Goal: Information Seeking & Learning: Learn about a topic

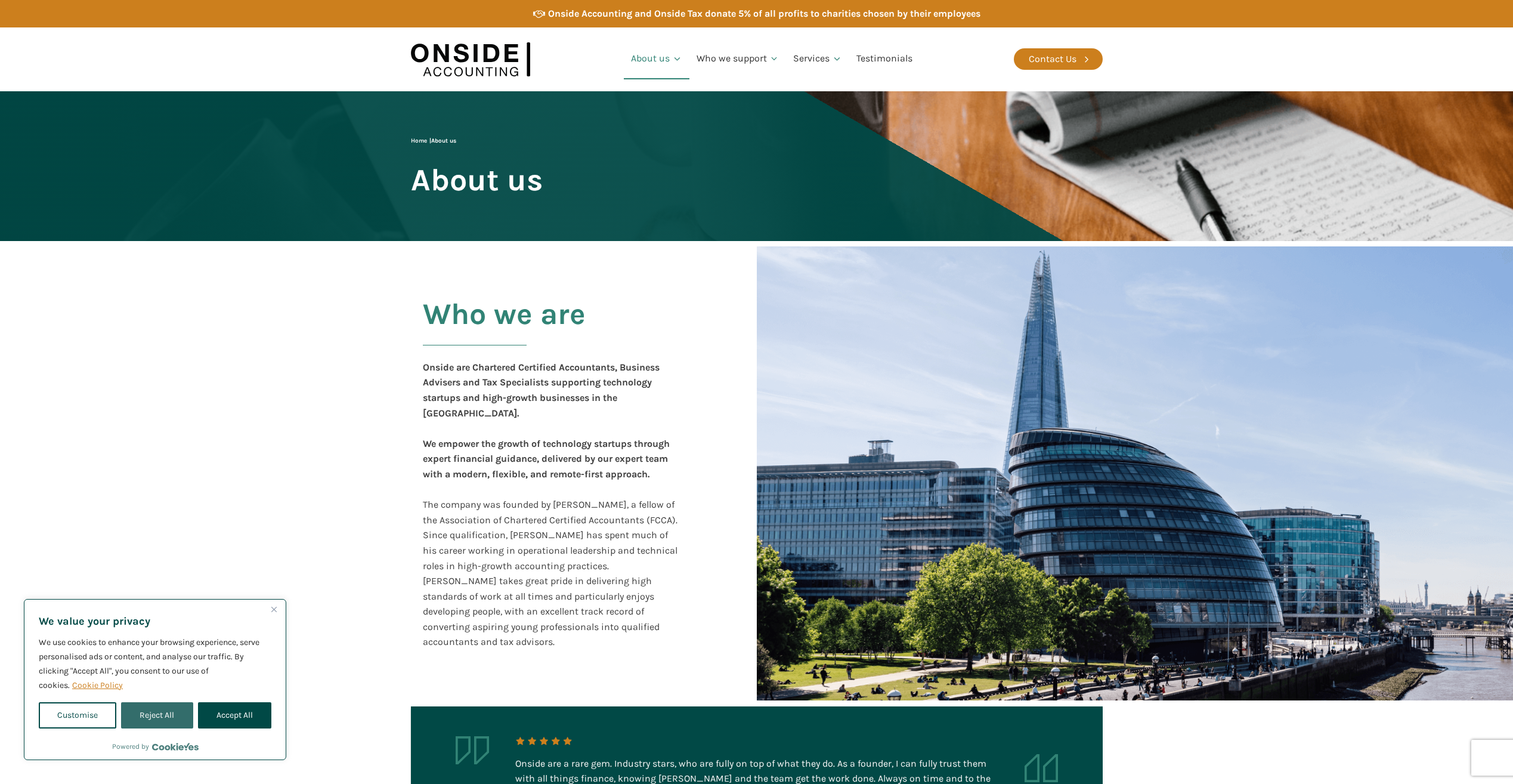
click at [147, 713] on button "Reject All" at bounding box center [157, 714] width 72 height 27
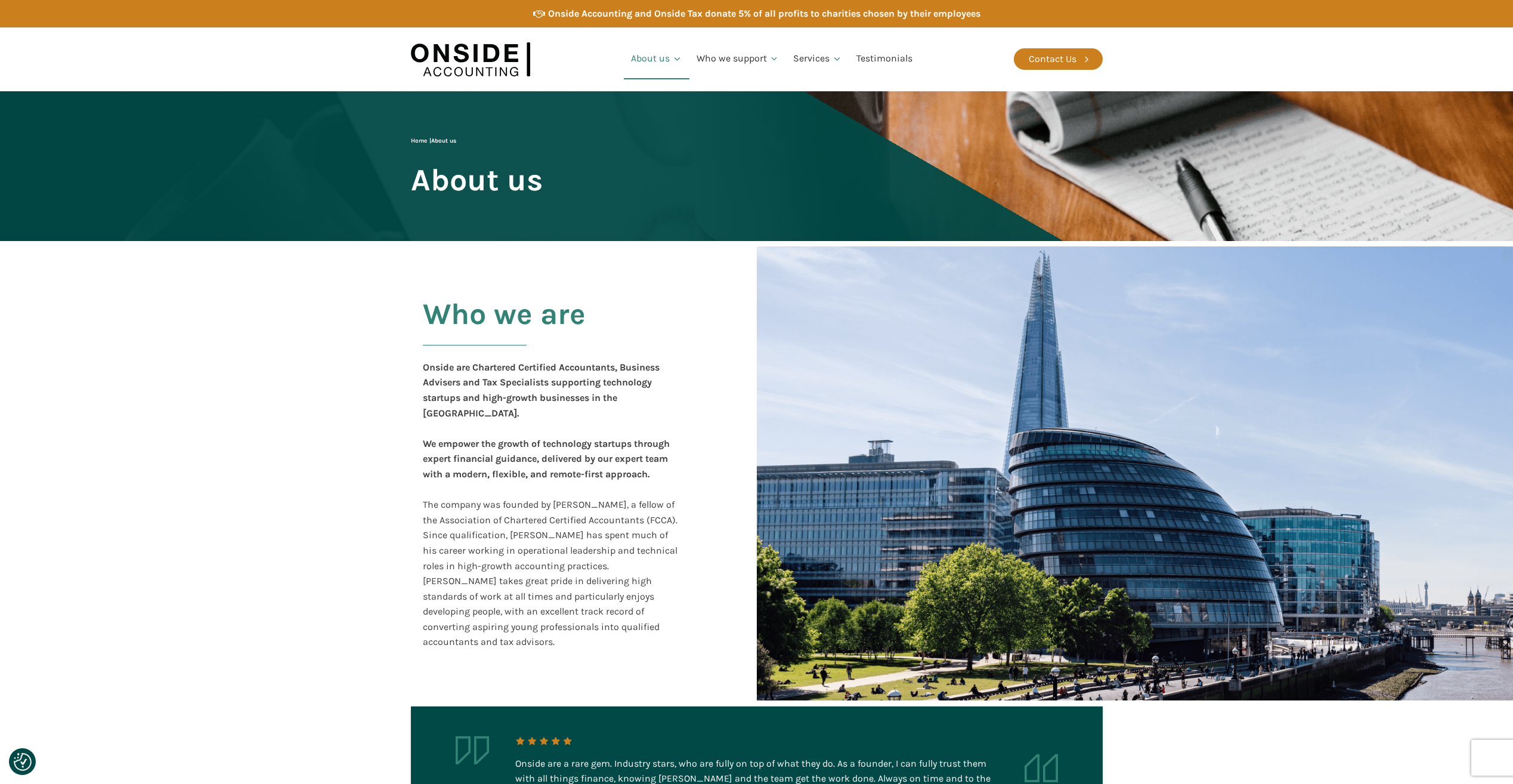
click at [368, 394] on section "Who we are Onside are Chartered Certified Accountants, Business Advisers and Ta…" at bounding box center [756, 473] width 1513 height 465
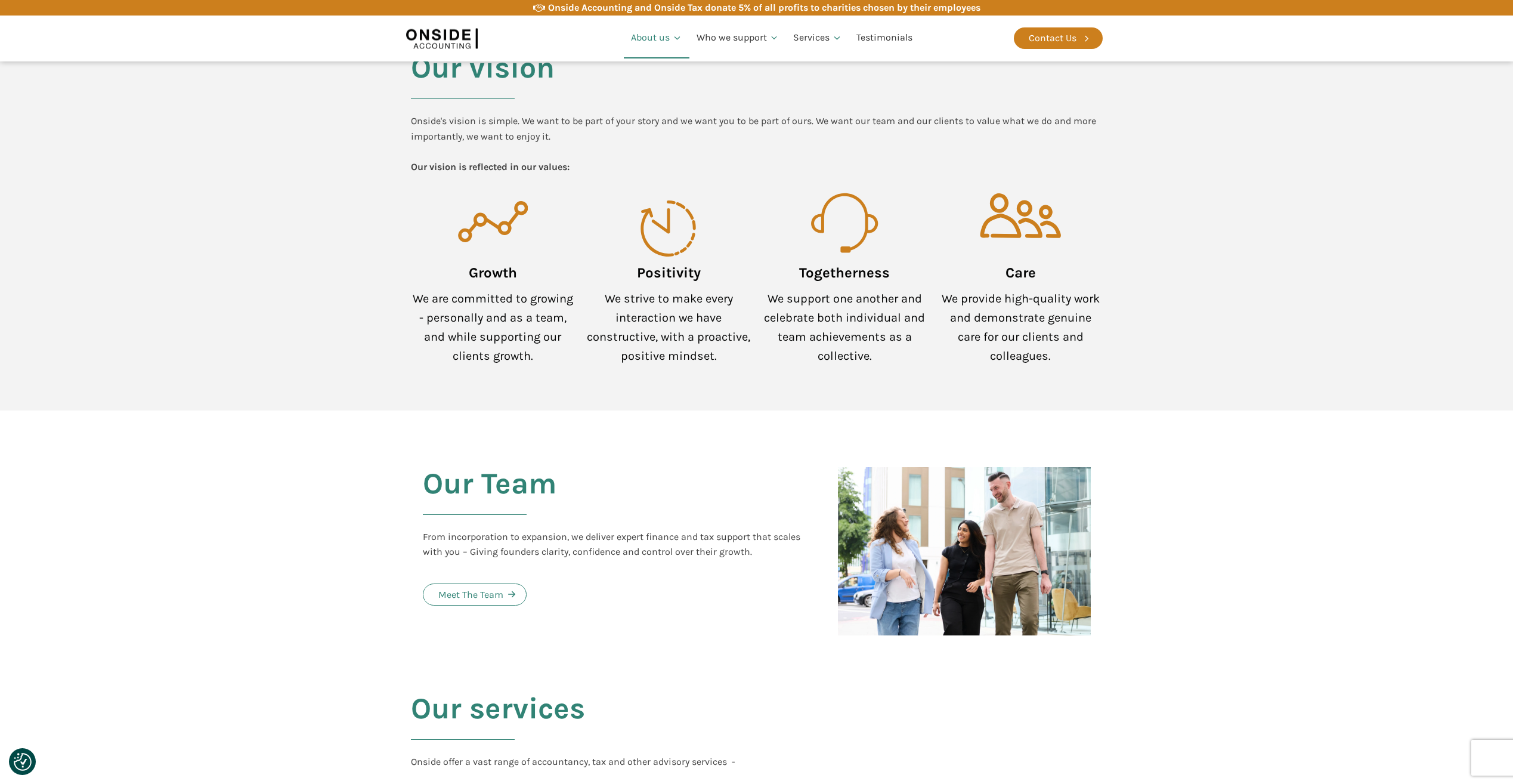
scroll to position [895, 0]
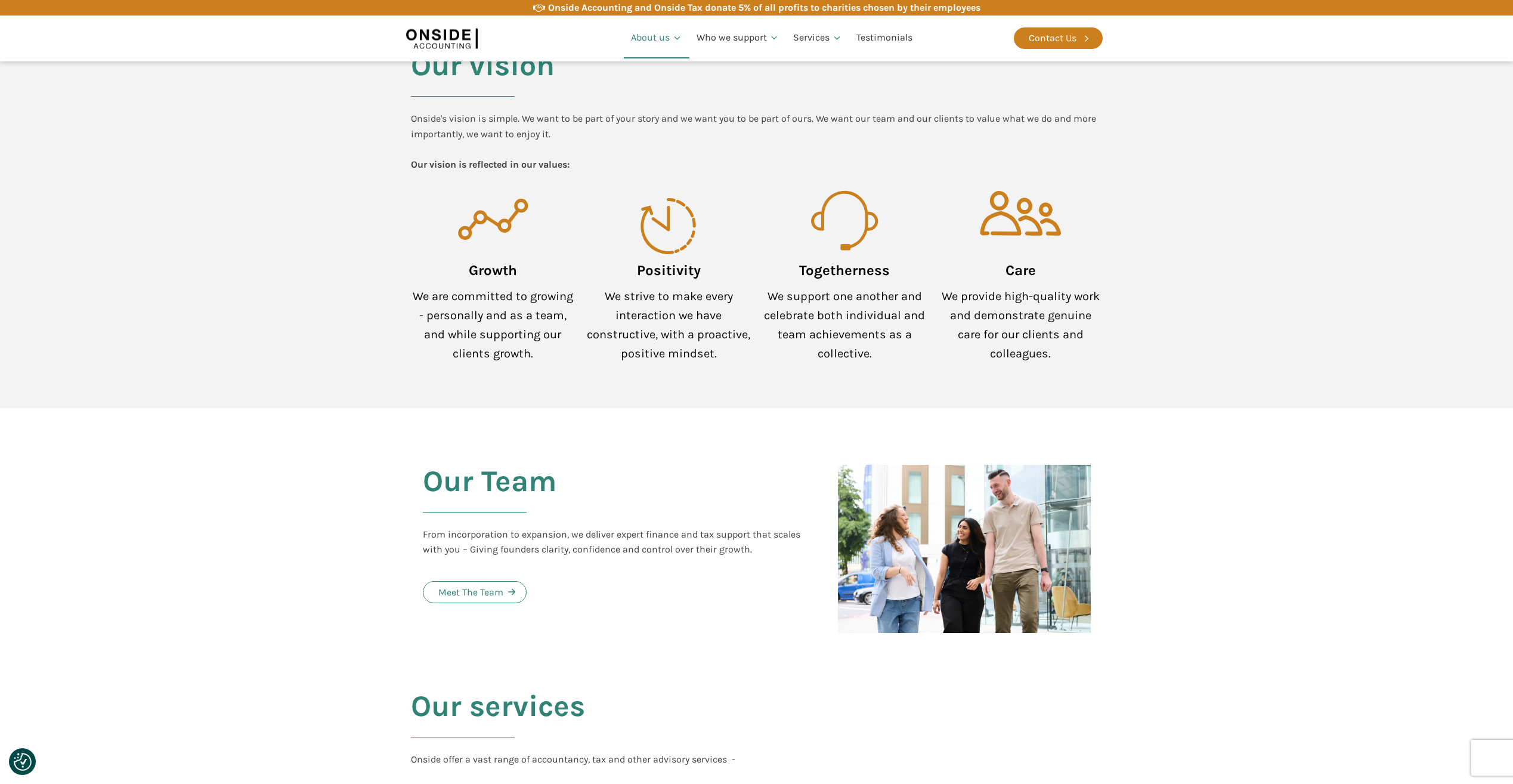
click at [324, 480] on section "Our Team From incorporation to expansion, we deliver expert finance and tax sup…" at bounding box center [756, 526] width 1513 height 237
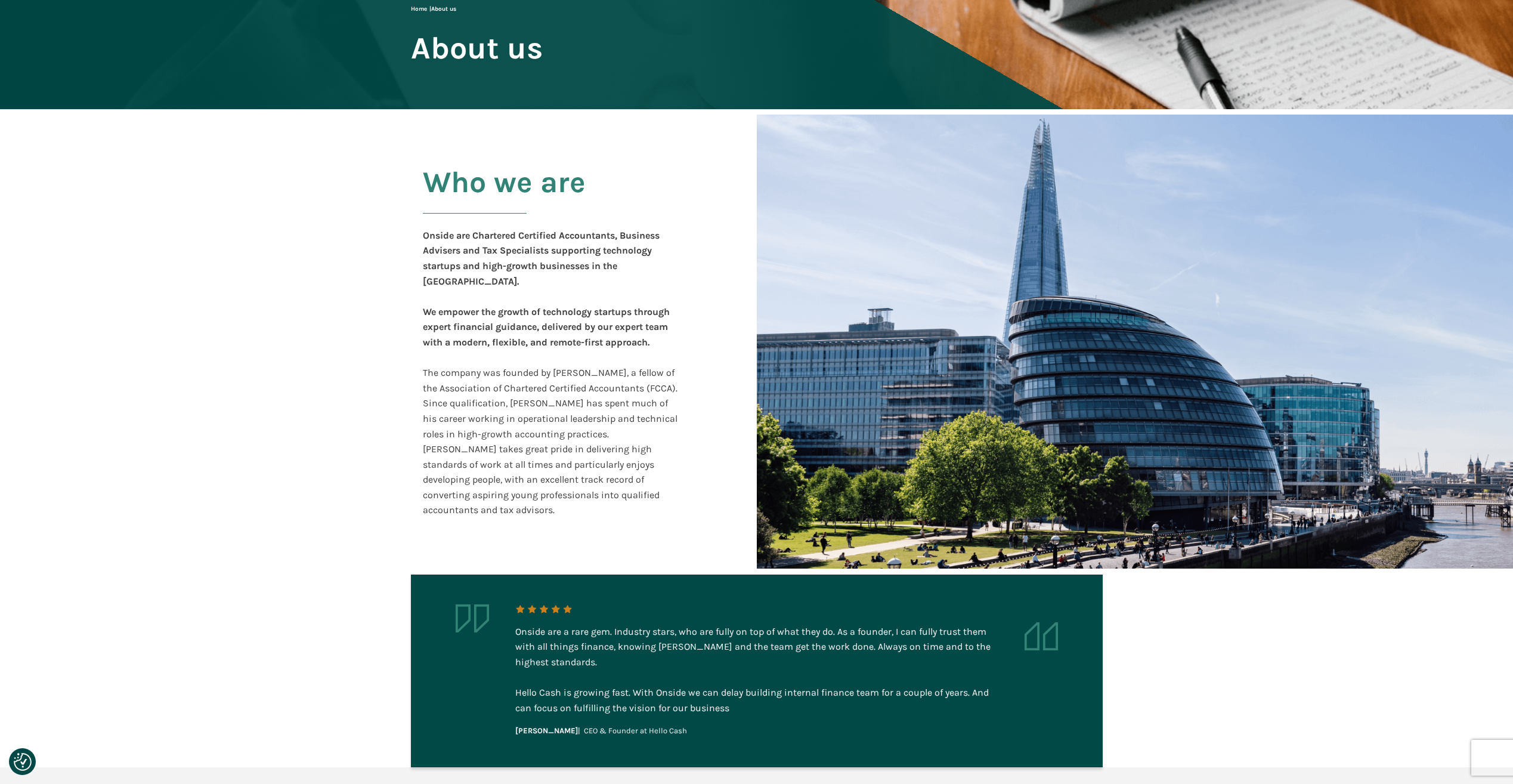
scroll to position [0, 0]
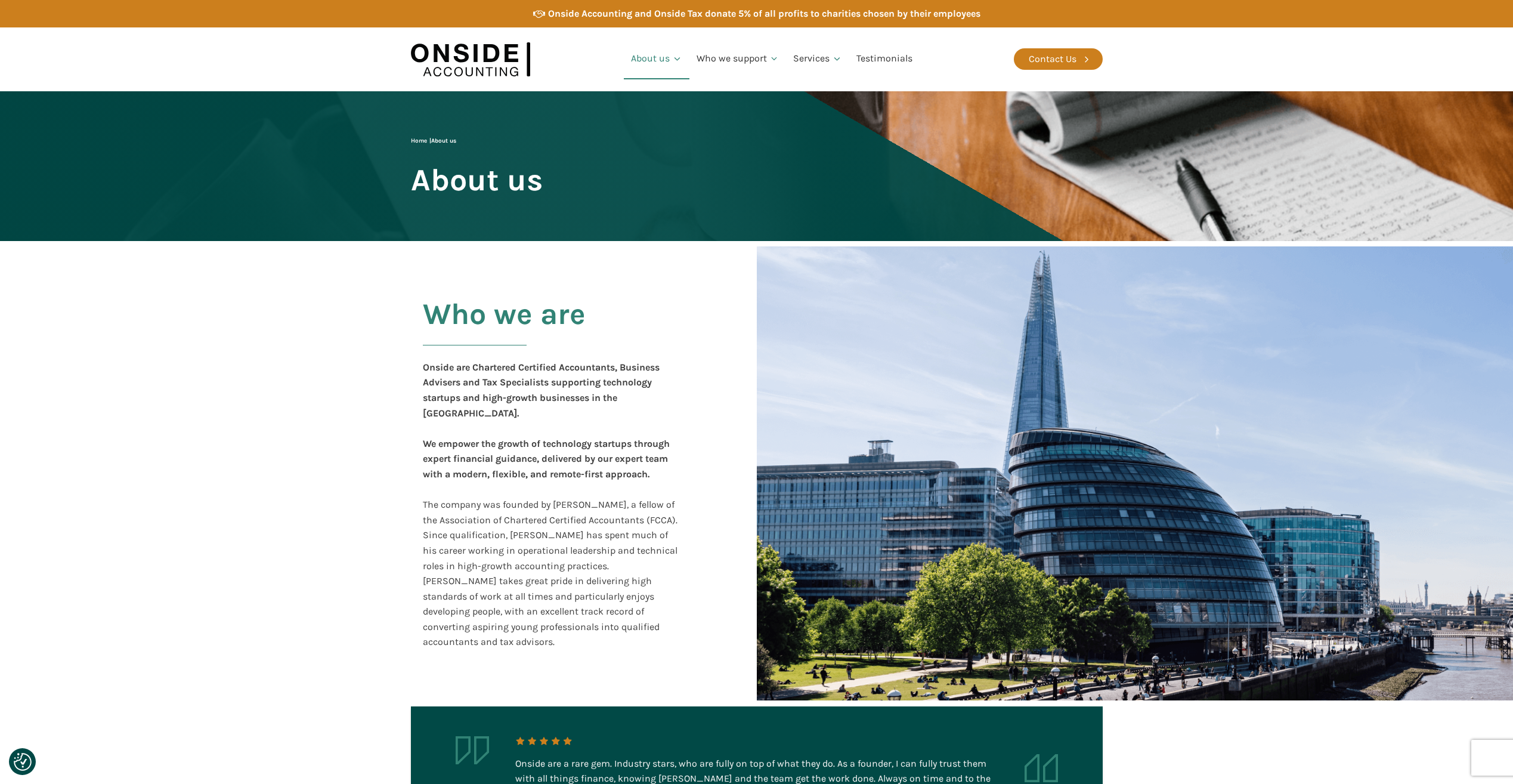
drag, startPoint x: 263, startPoint y: 558, endPoint x: 267, endPoint y: 514, distance: 44.2
click at [262, 558] on section "Who we are Onside are Chartered Certified Accountants, Business Advisers and Ta…" at bounding box center [756, 473] width 1513 height 465
click at [417, 440] on div "Who we are Onside are Chartered Certified Accountants, Business Advisers and Ta…" at bounding box center [566, 474] width 311 height 376
click at [200, 362] on section "Who we are Onside are Chartered Certified Accountants, Business Advisers and Ta…" at bounding box center [756, 473] width 1513 height 465
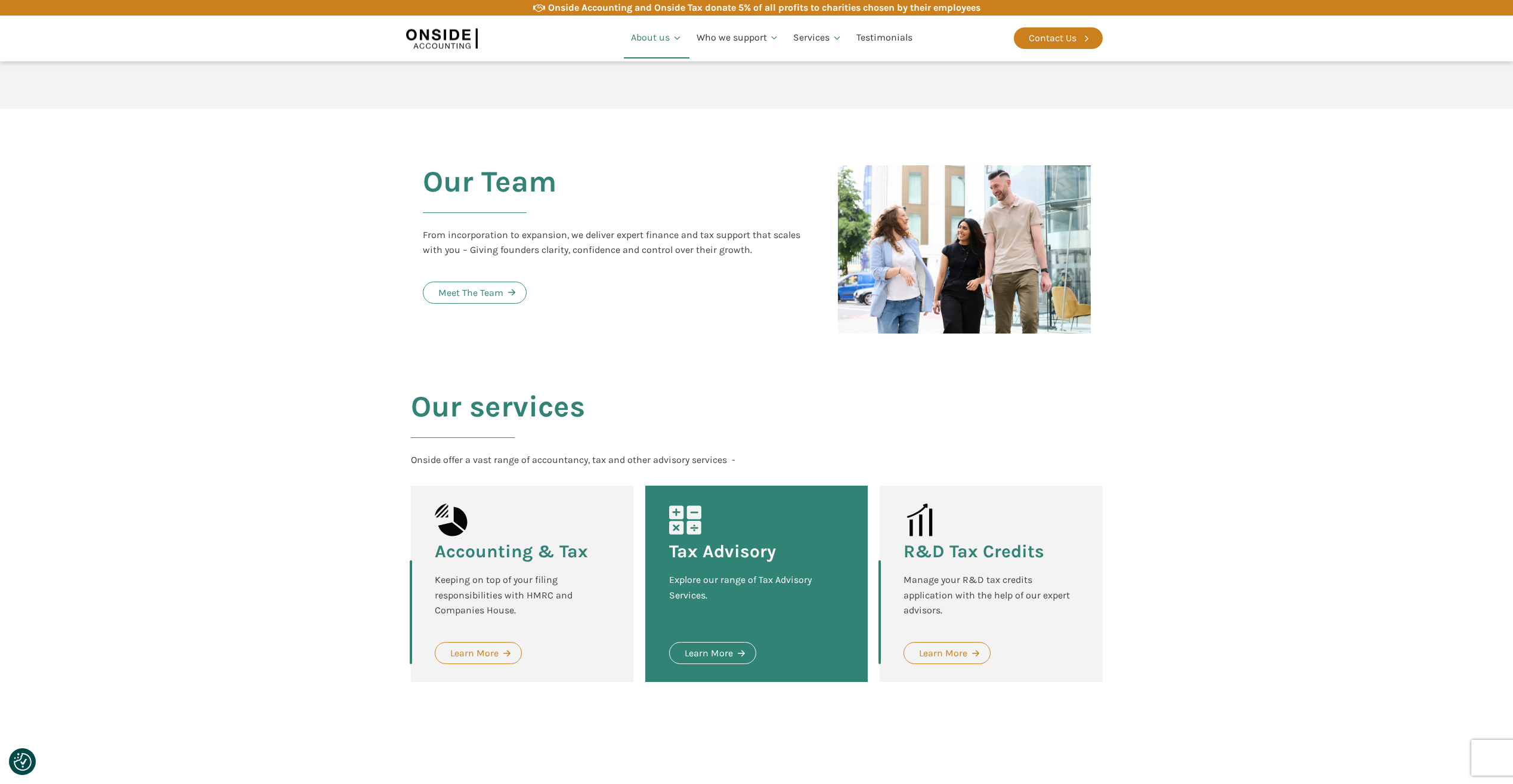
scroll to position [1193, 0]
click at [1209, 306] on section "Our Team From incorporation to expansion, we deliver expert finance and tax sup…" at bounding box center [756, 228] width 1513 height 237
click at [1138, 489] on section "Our services Onside offer a vast range of accountancy, tax and other advisory s…" at bounding box center [756, 546] width 1513 height 399
click at [374, 127] on section "Our Team From incorporation to expansion, we deliver expert finance and tax sup…" at bounding box center [756, 228] width 1513 height 237
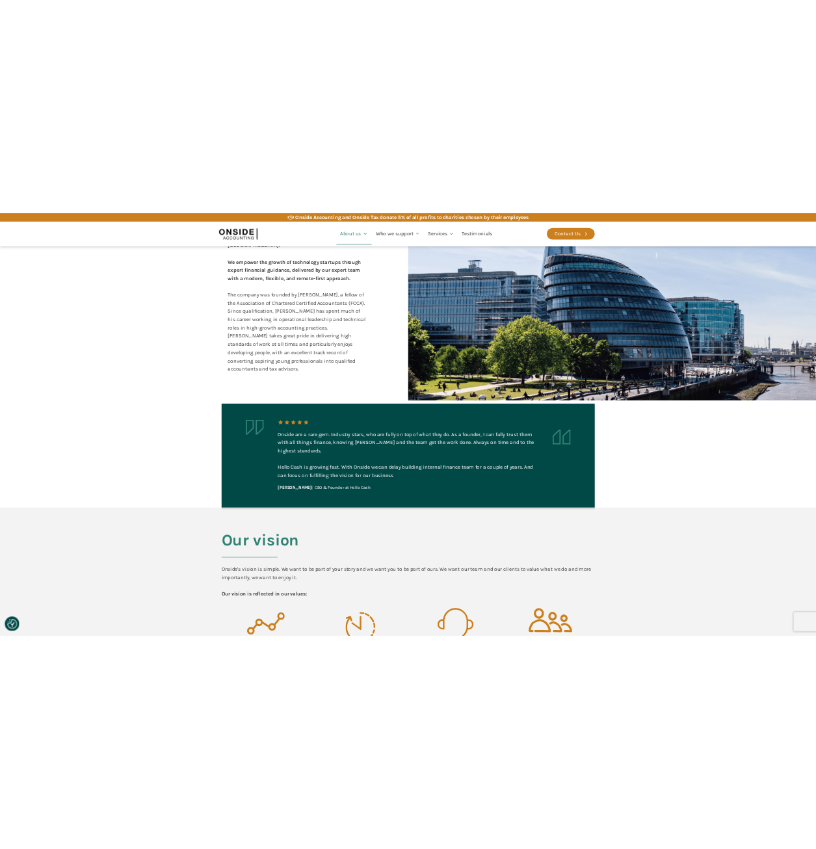
scroll to position [0, 0]
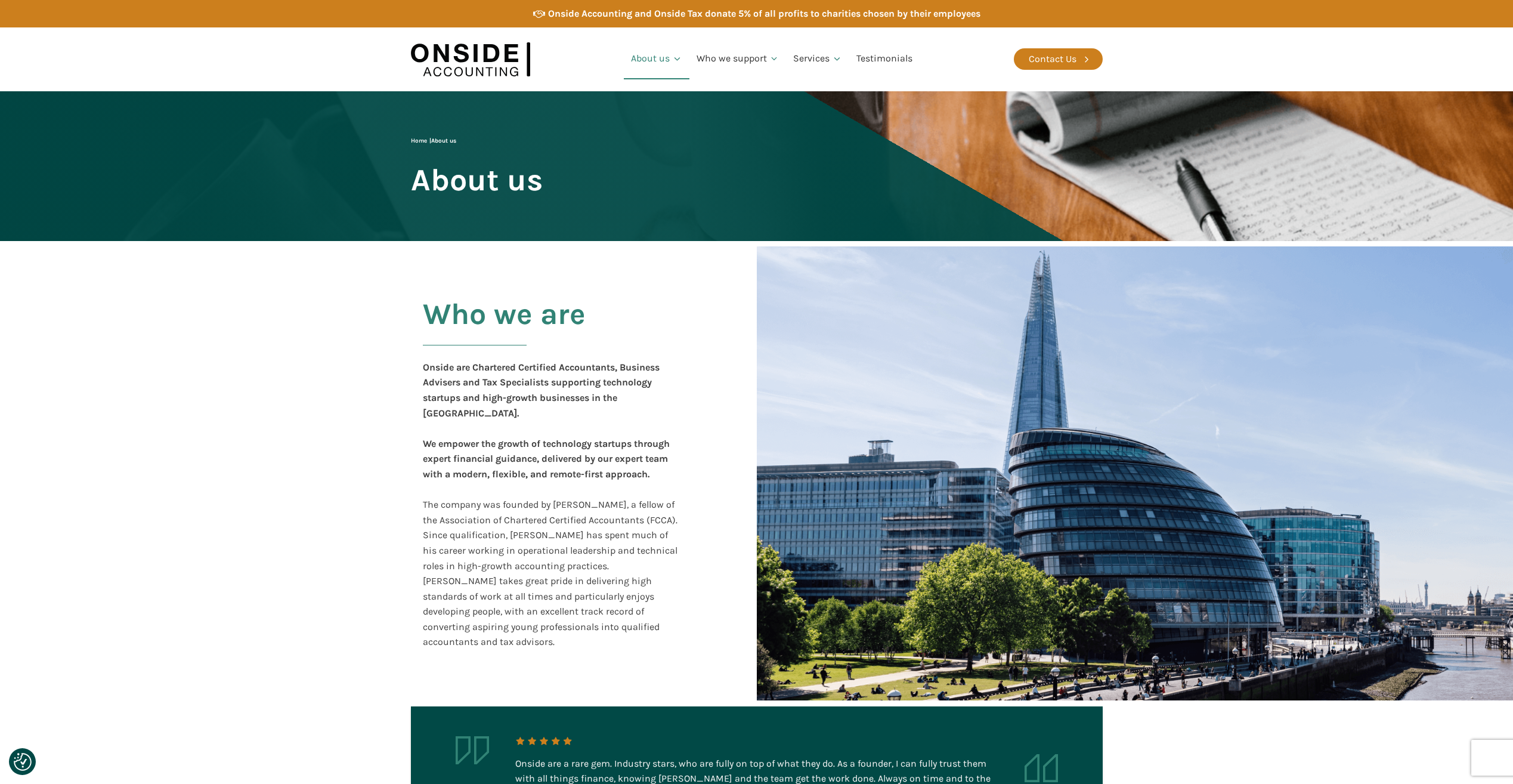
click at [533, 415] on div "Onside are Chartered Certified Accountants, Business Advisers and Tax Specialis…" at bounding box center [551, 504] width 258 height 290
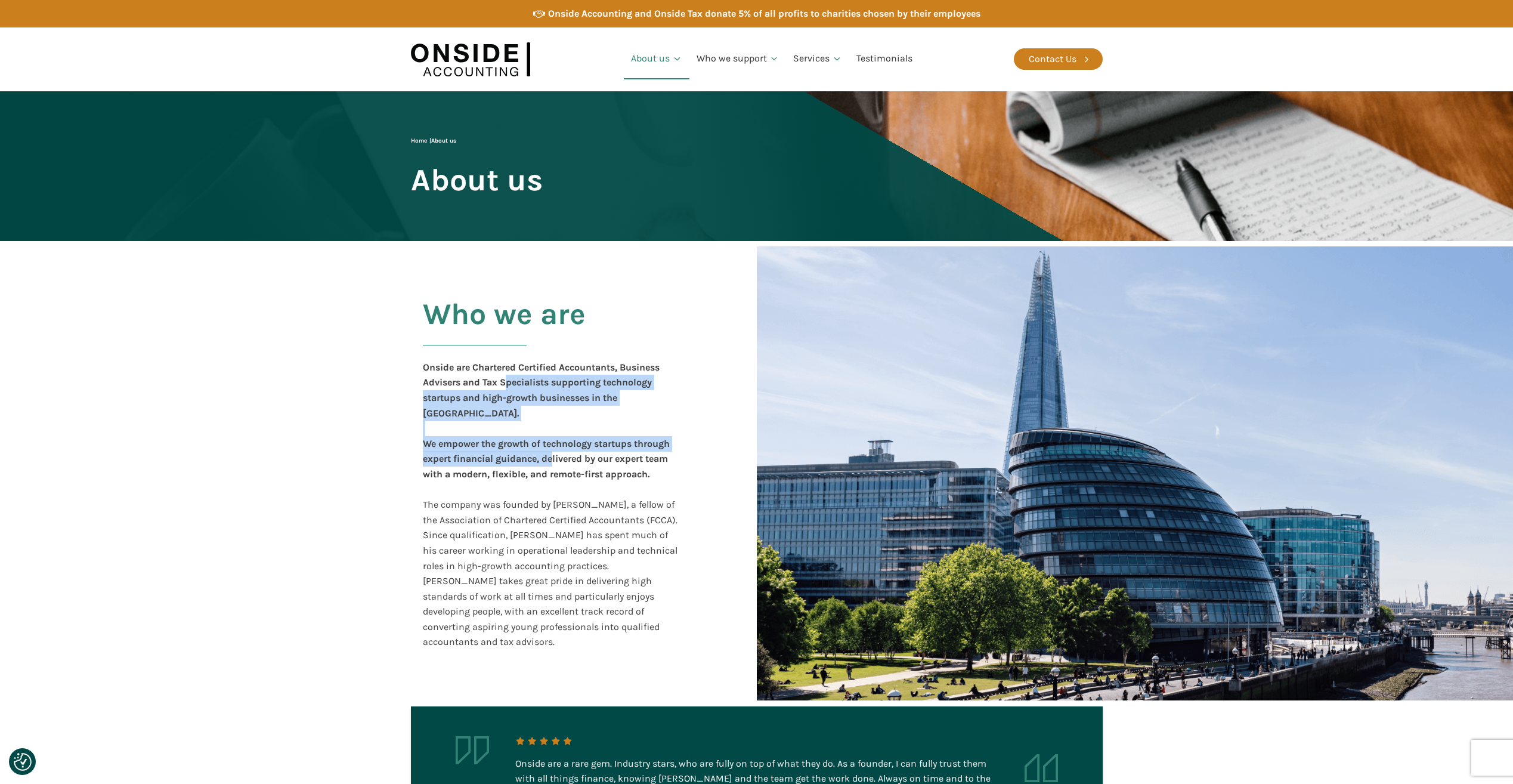
drag, startPoint x: 511, startPoint y: 381, endPoint x: 555, endPoint y: 444, distance: 76.8
click at [555, 444] on div "Onside are Chartered Certified Accountants, Business Advisers and Tax Specialis…" at bounding box center [551, 504] width 258 height 290
drag, startPoint x: 555, startPoint y: 444, endPoint x: 592, endPoint y: 467, distance: 43.6
click at [555, 453] on b ", delivered by our expert team with a modern, flexible, and remote-first approa…" at bounding box center [545, 466] width 245 height 27
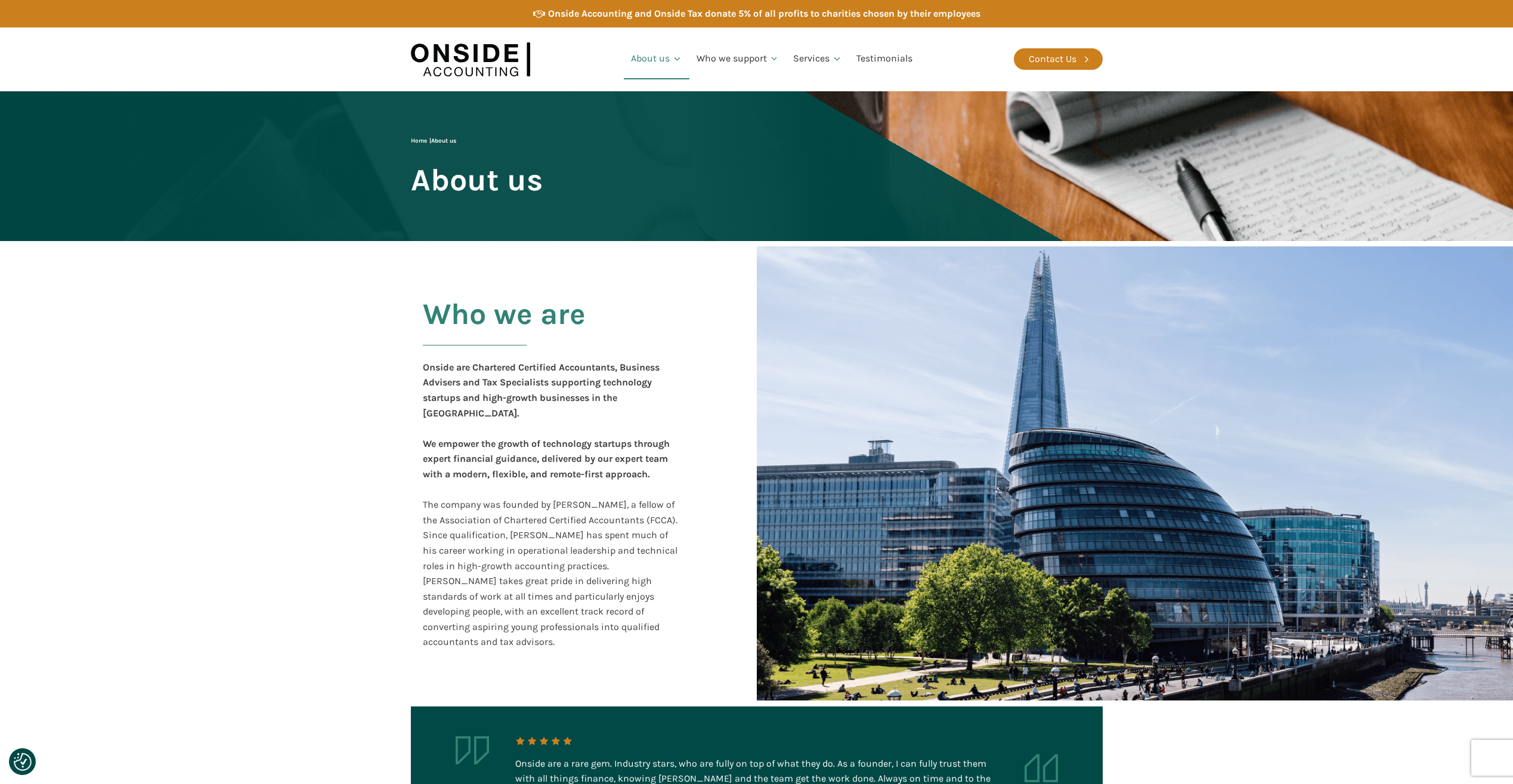
drag, startPoint x: 624, startPoint y: 473, endPoint x: 675, endPoint y: 490, distance: 53.8
click at [624, 473] on div "Onside are Chartered Certified Accountants, Business Advisers and Tax Specialis…" at bounding box center [551, 504] width 258 height 290
click at [412, 300] on div "Who we are Onside are Chartered Certified Accountants, Business Advisers and Ta…" at bounding box center [566, 474] width 311 height 376
click at [970, 495] on div at bounding box center [1134, 473] width 756 height 454
